Goal: Transaction & Acquisition: Purchase product/service

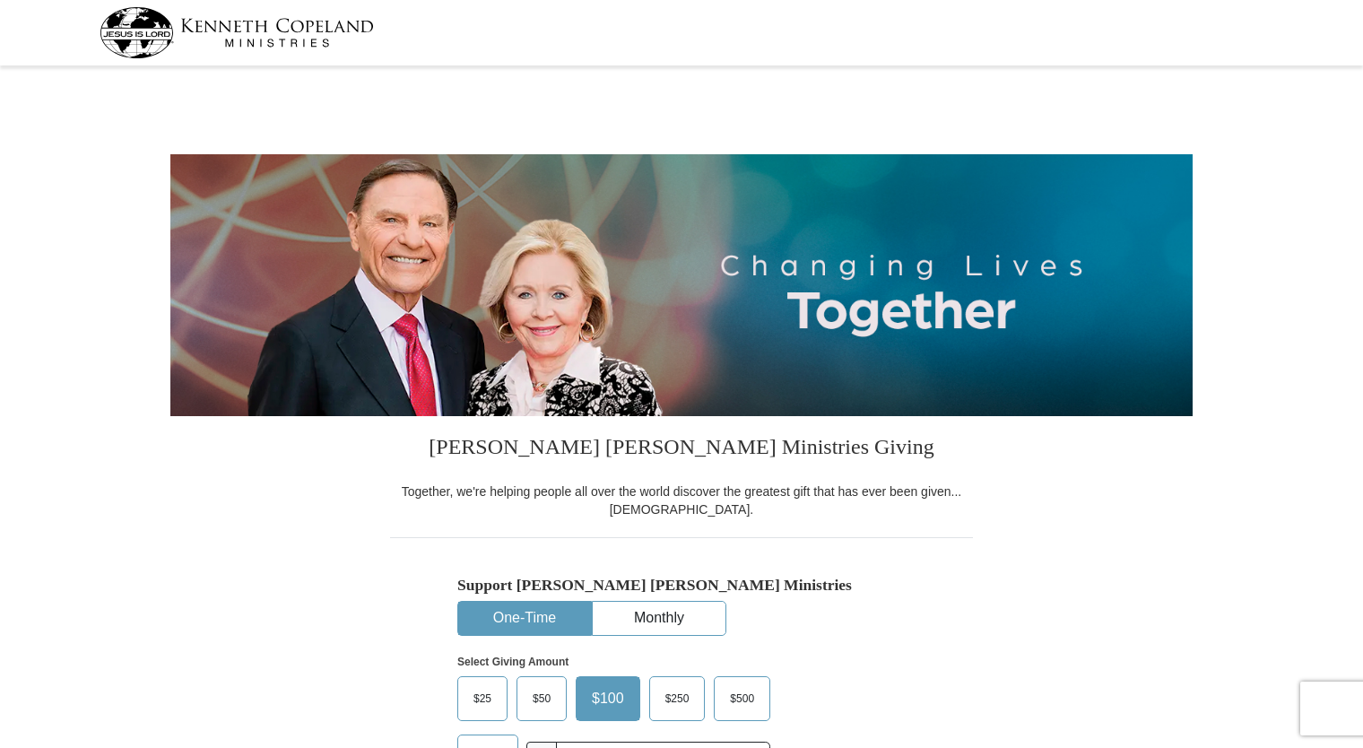
select select "CA"
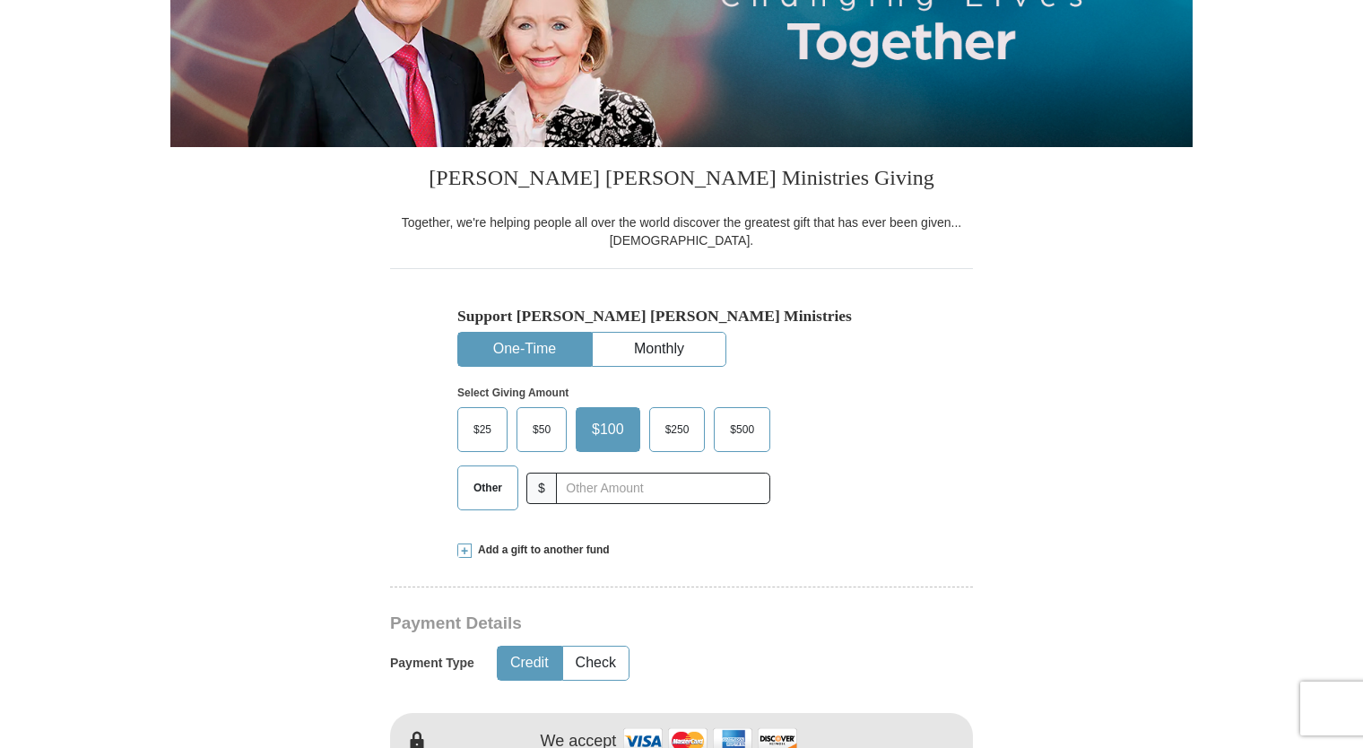
click at [491, 493] on span "Other" at bounding box center [487, 487] width 47 height 27
click at [0, 0] on input "Other" at bounding box center [0, 0] width 0 height 0
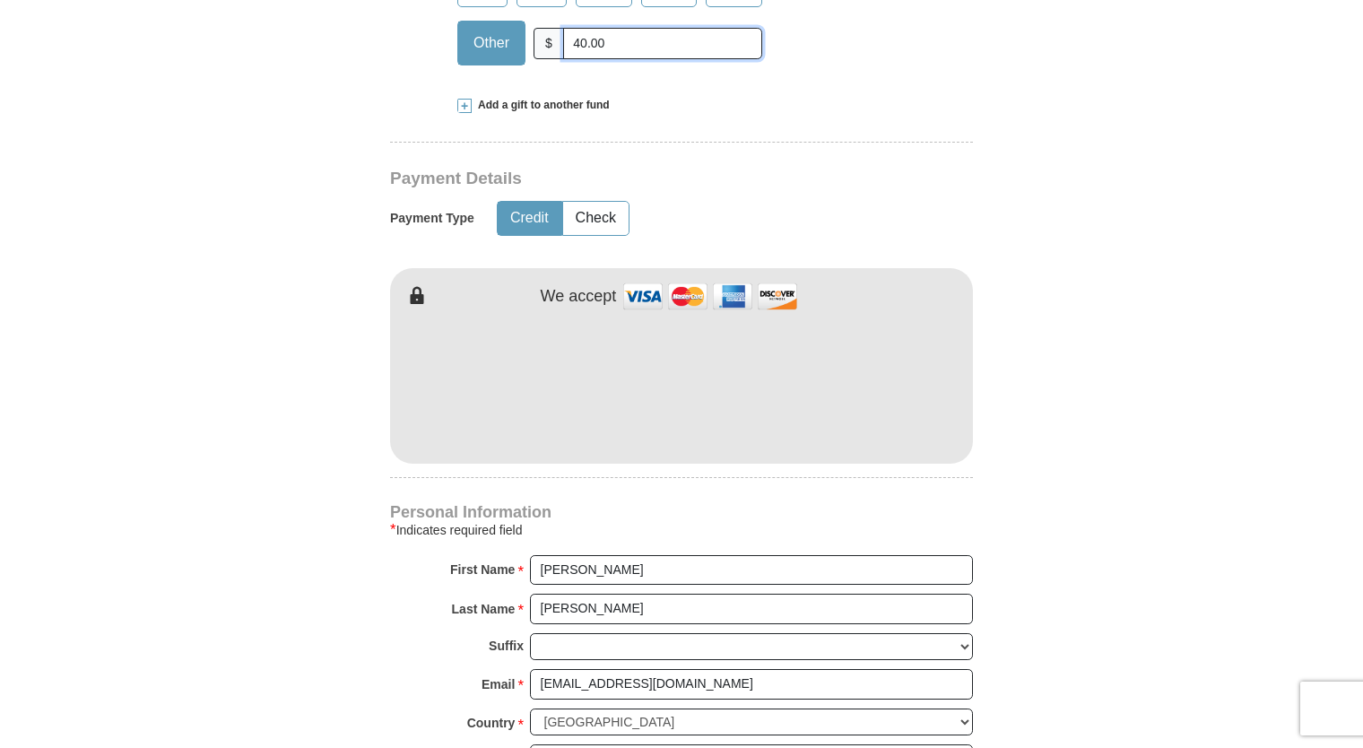
scroll to position [717, 0]
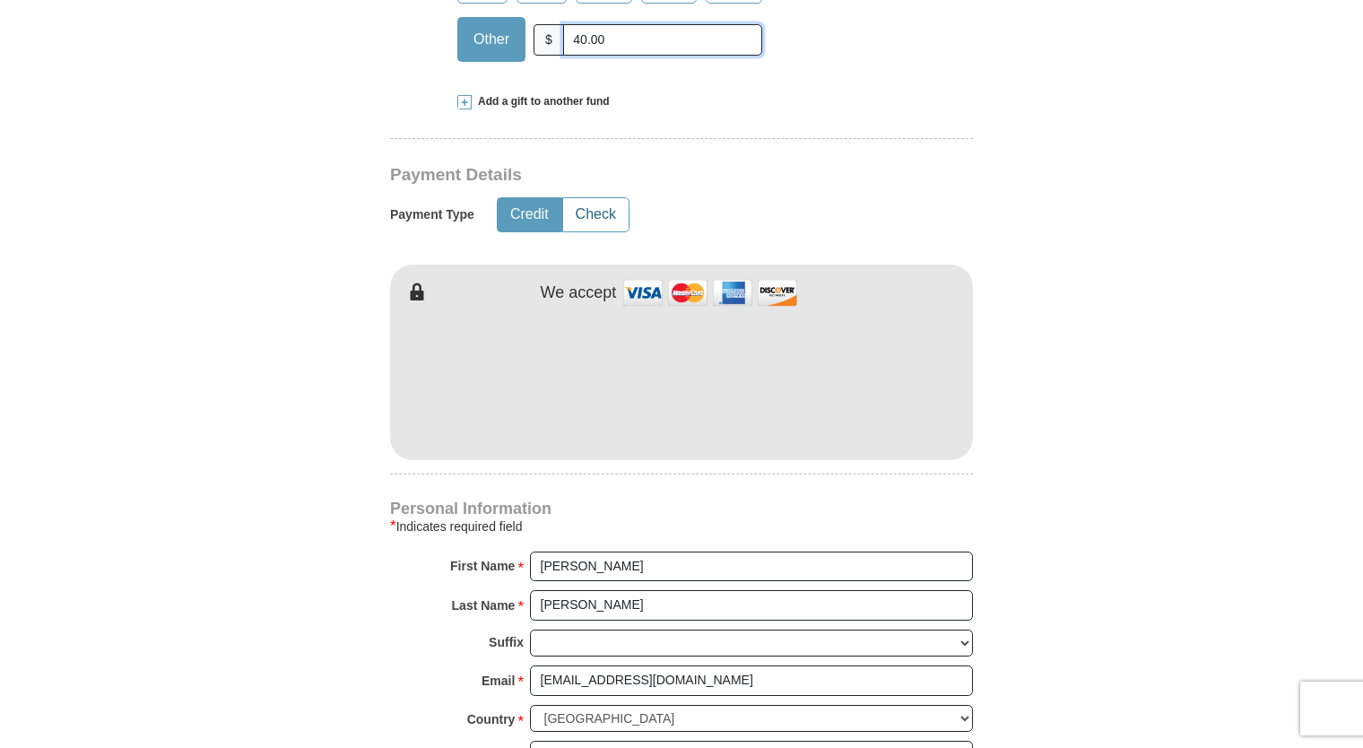
type input "40.00"
click at [602, 217] on button "Check" at bounding box center [595, 214] width 65 height 33
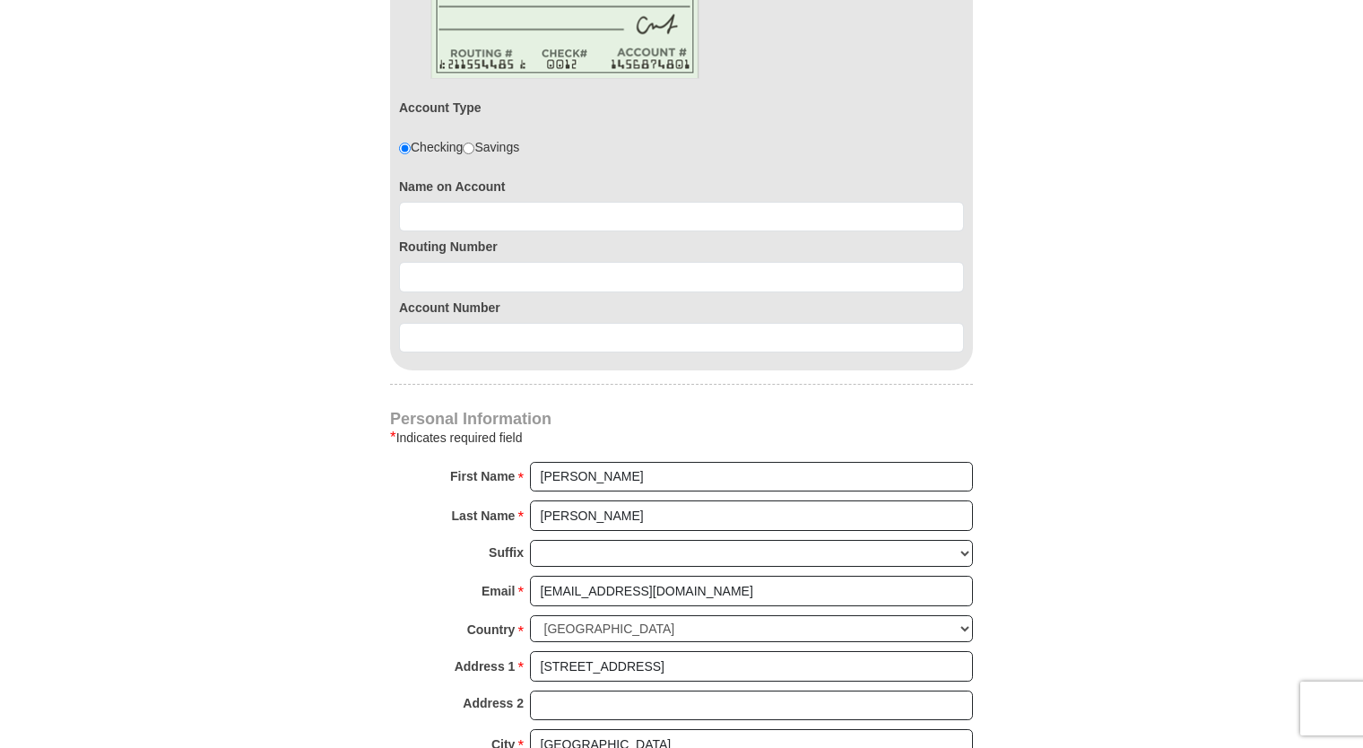
scroll to position [986, 0]
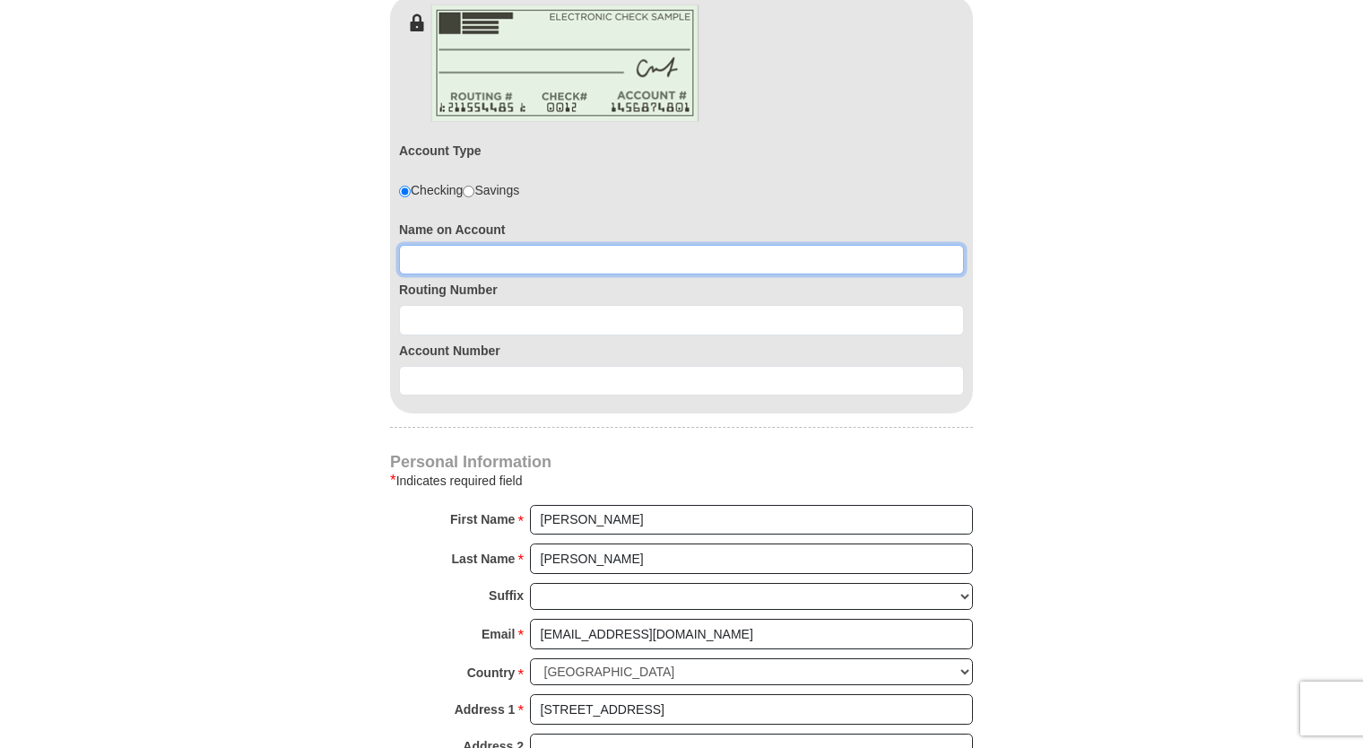
click at [503, 253] on input at bounding box center [681, 260] width 565 height 30
type input "[PERSON_NAME]"
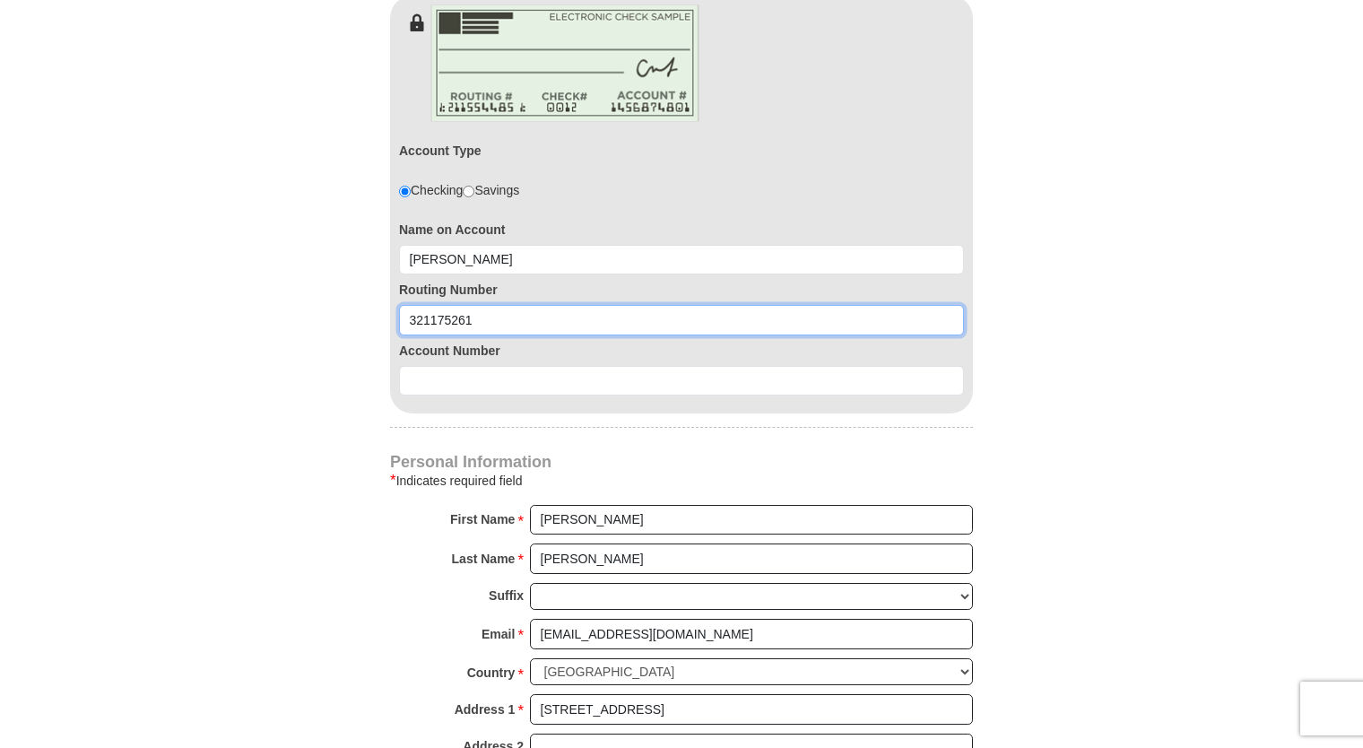
type input "321175261"
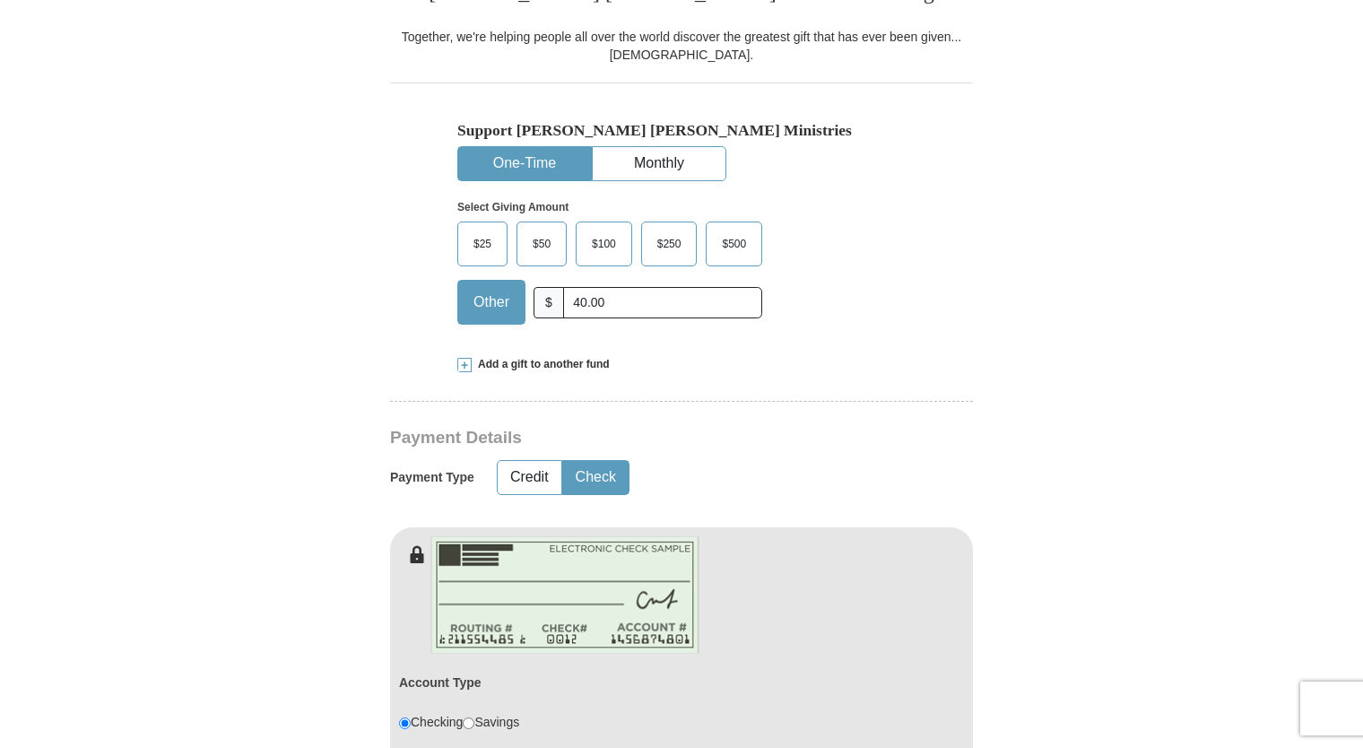
scroll to position [448, 0]
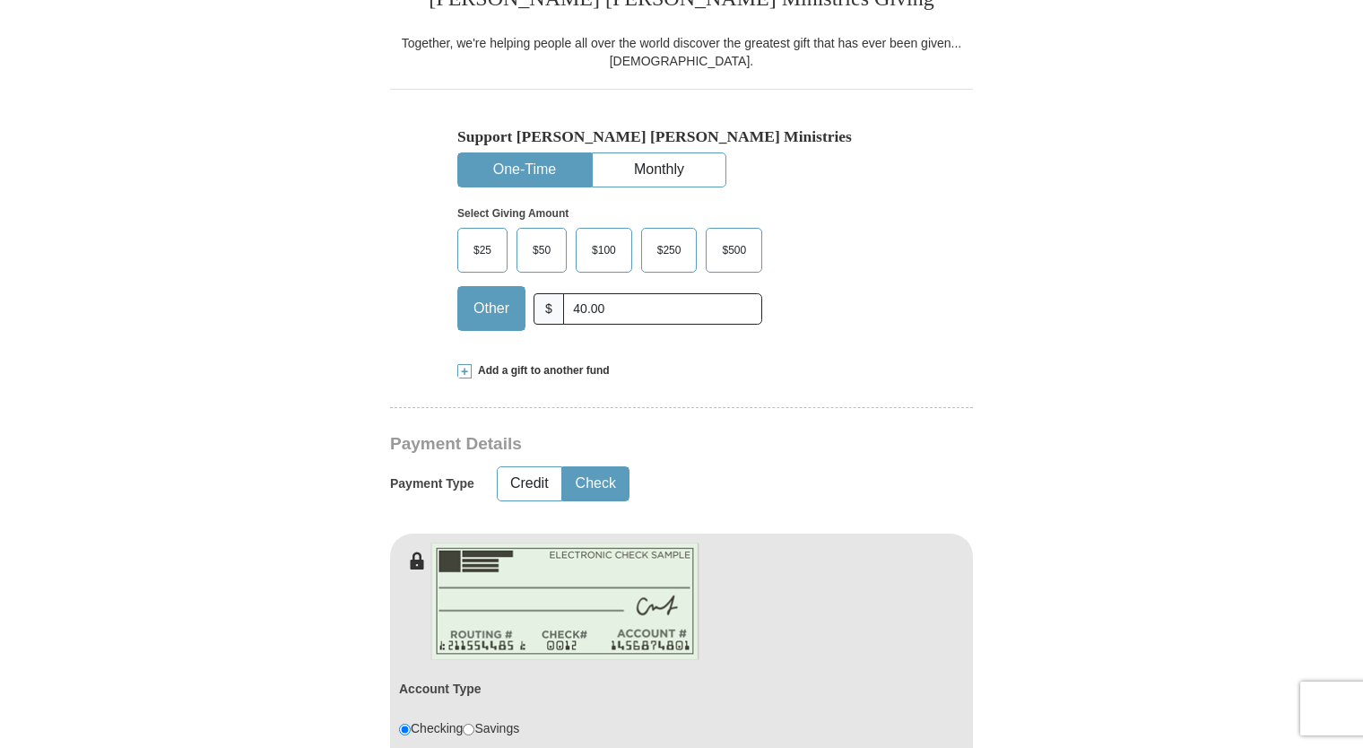
type input "0080488593"
click at [465, 369] on span at bounding box center [464, 371] width 14 height 14
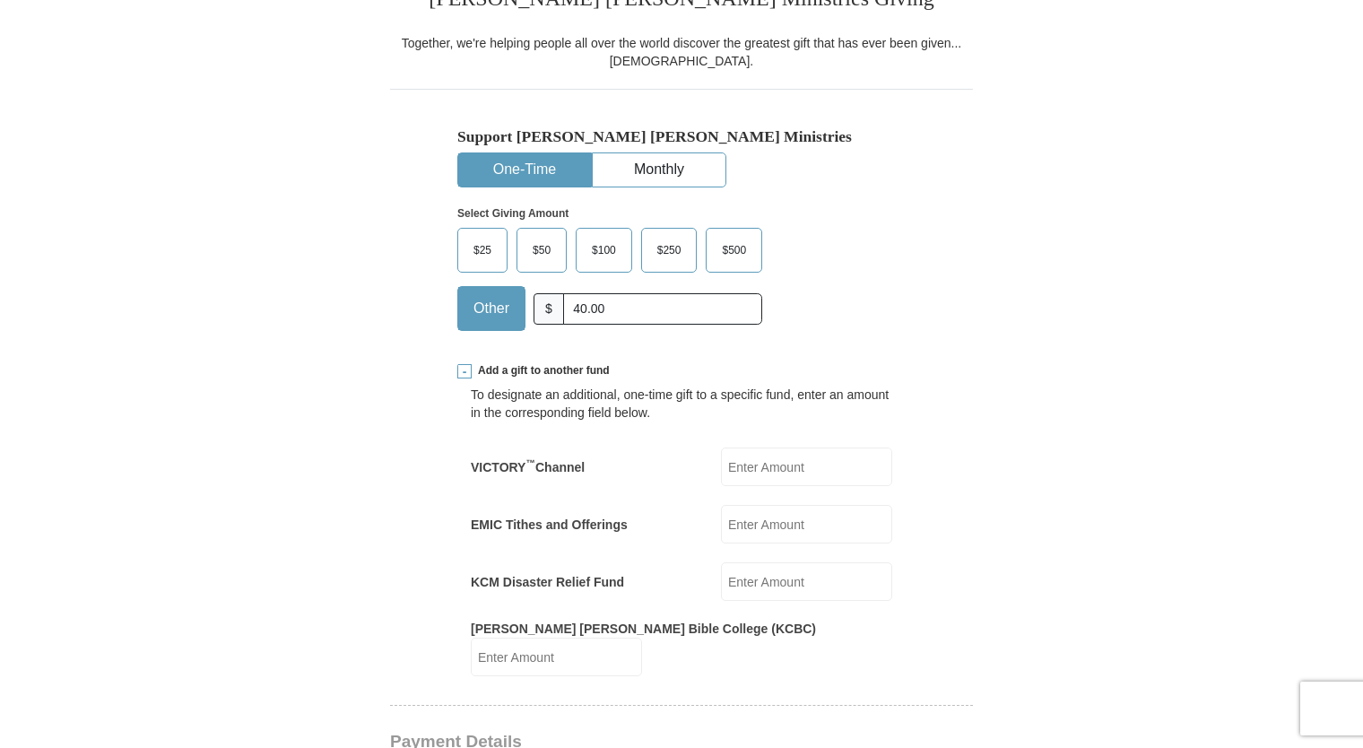
click at [467, 371] on span at bounding box center [464, 371] width 14 height 14
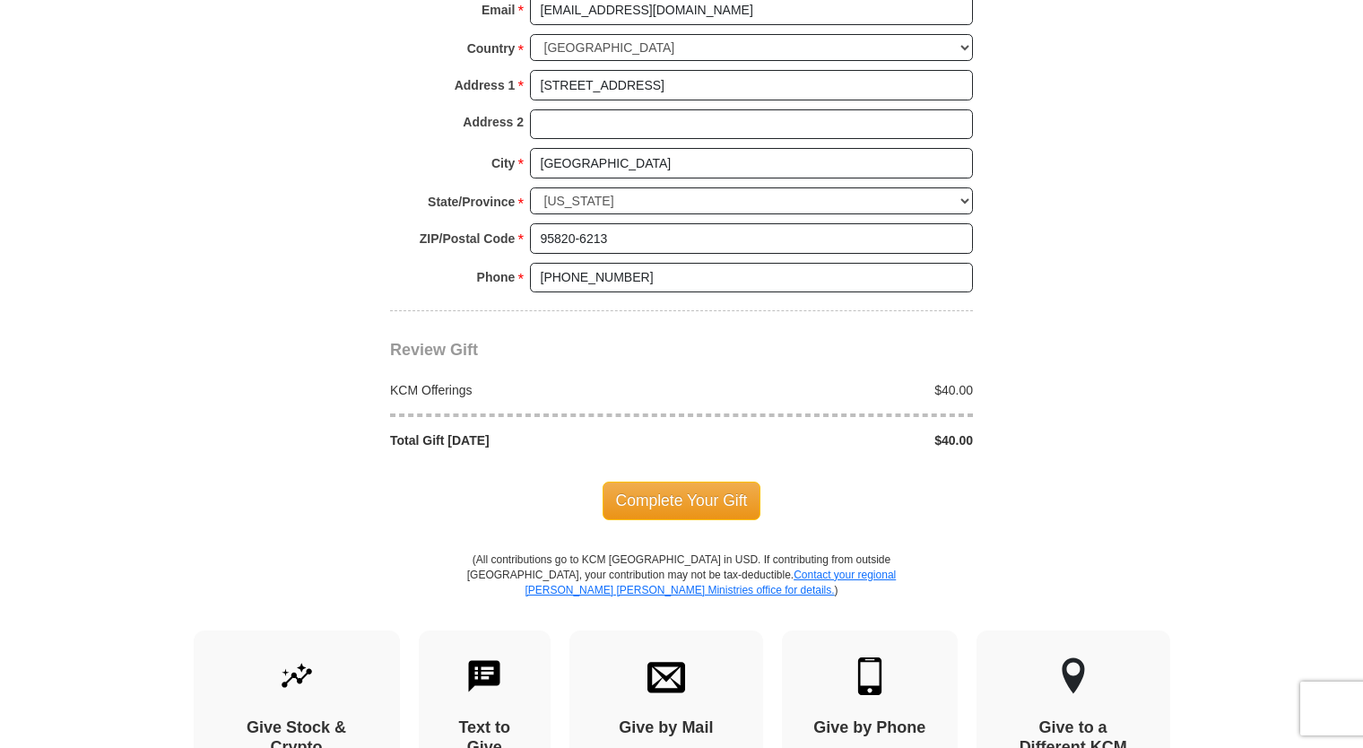
scroll to position [1614, 0]
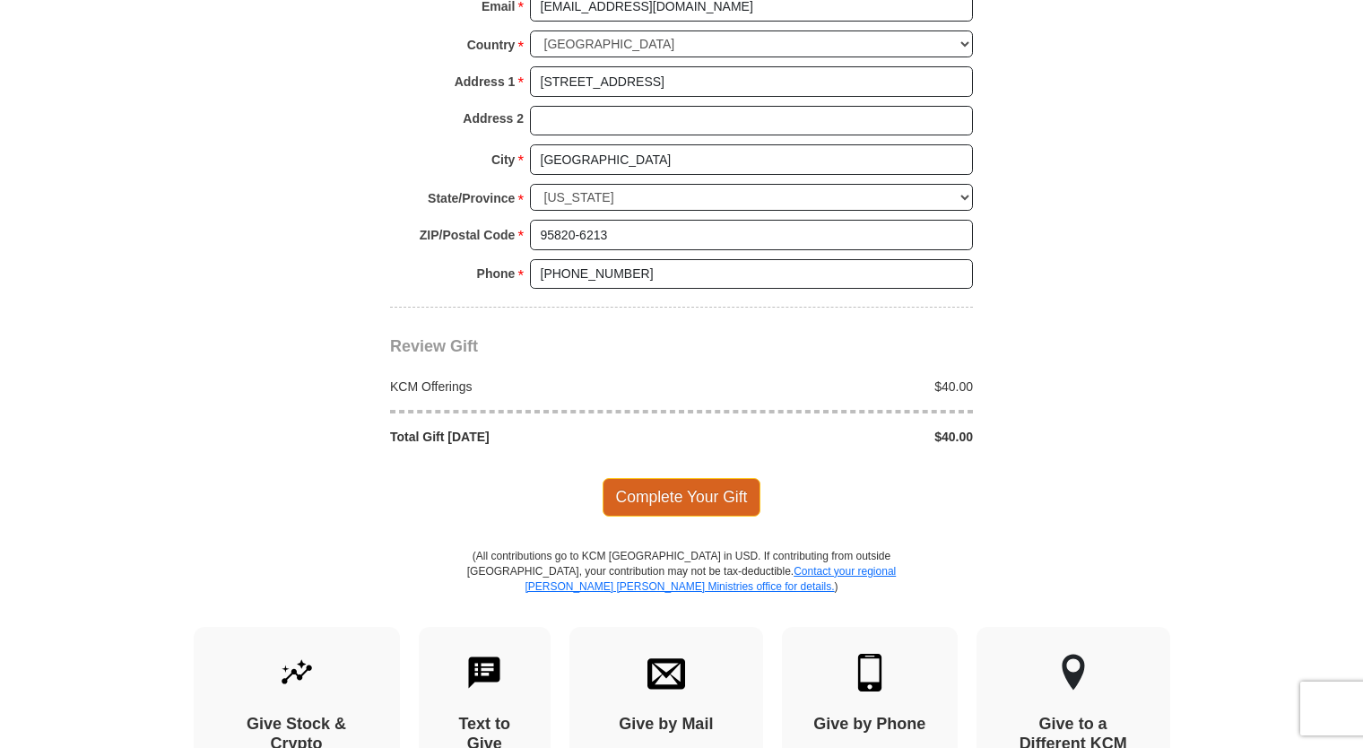
click at [678, 488] on span "Complete Your Gift" at bounding box center [681, 497] width 159 height 38
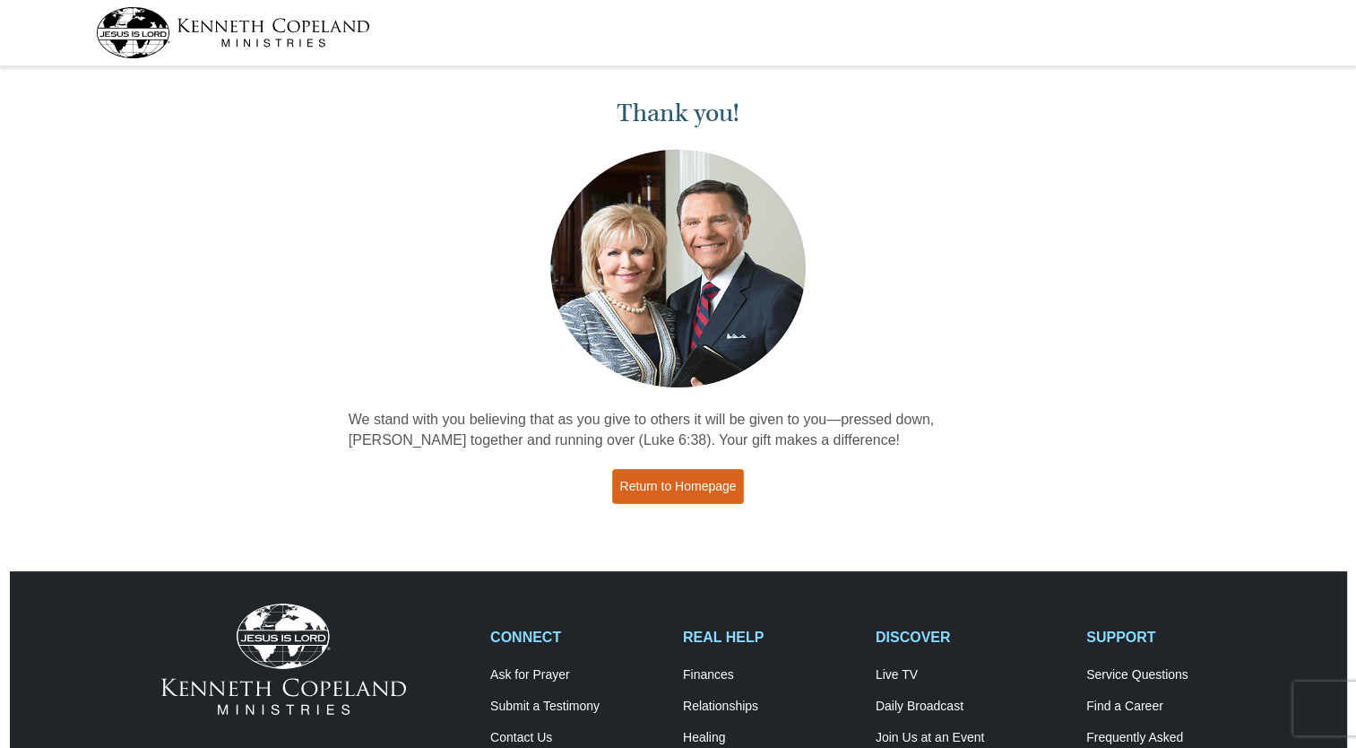
click at [676, 482] on link "Return to Homepage" at bounding box center [678, 486] width 133 height 35
